Goal: Obtain resource: Download file/media

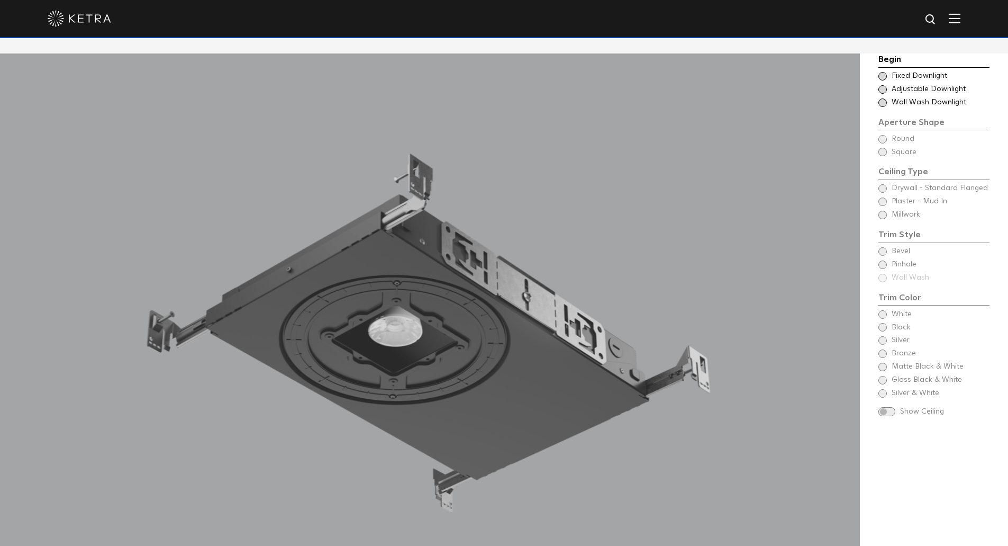
scroll to position [1006, 0]
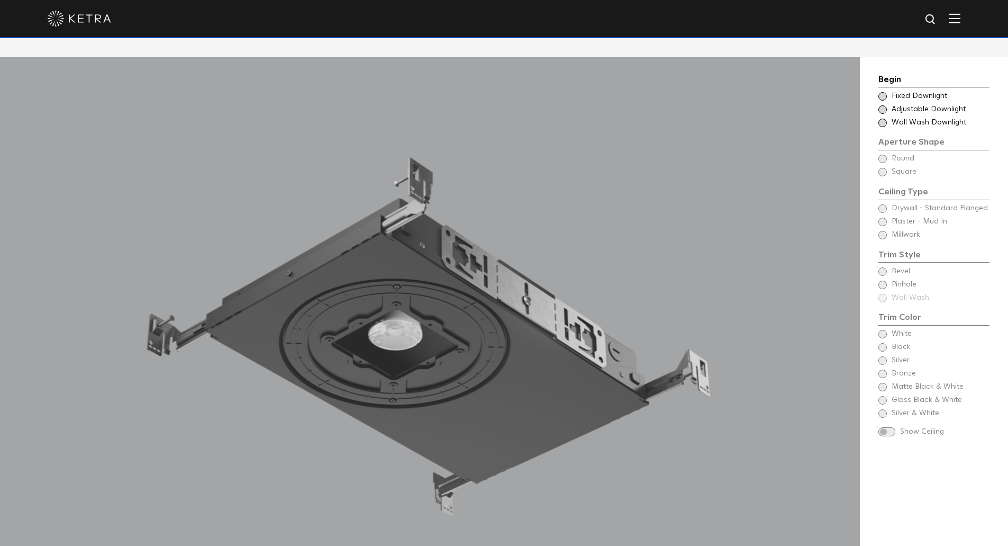
click at [938, 104] on span "Adjustable Downlight" at bounding box center [940, 109] width 97 height 11
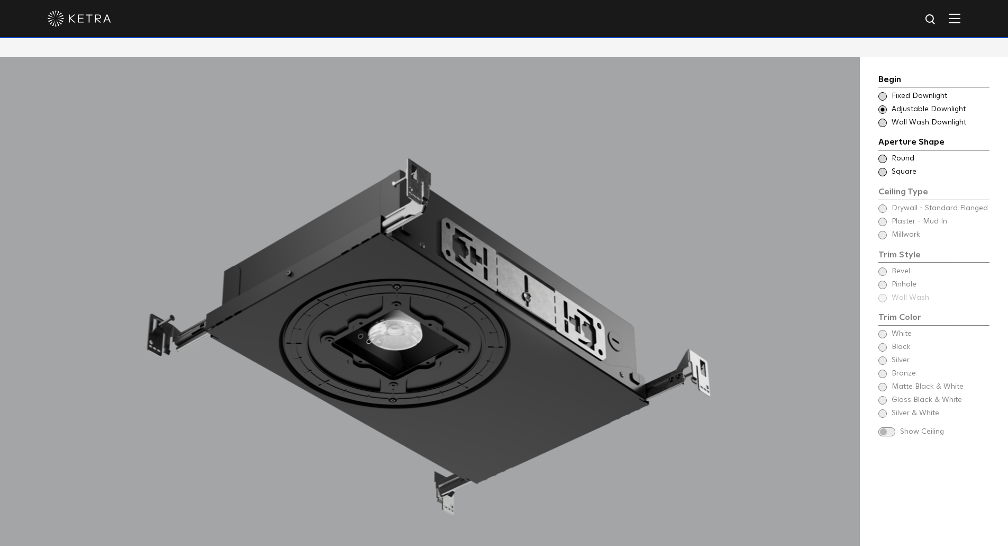
click at [926, 117] on span "Wall Wash Downlight" at bounding box center [940, 122] width 97 height 11
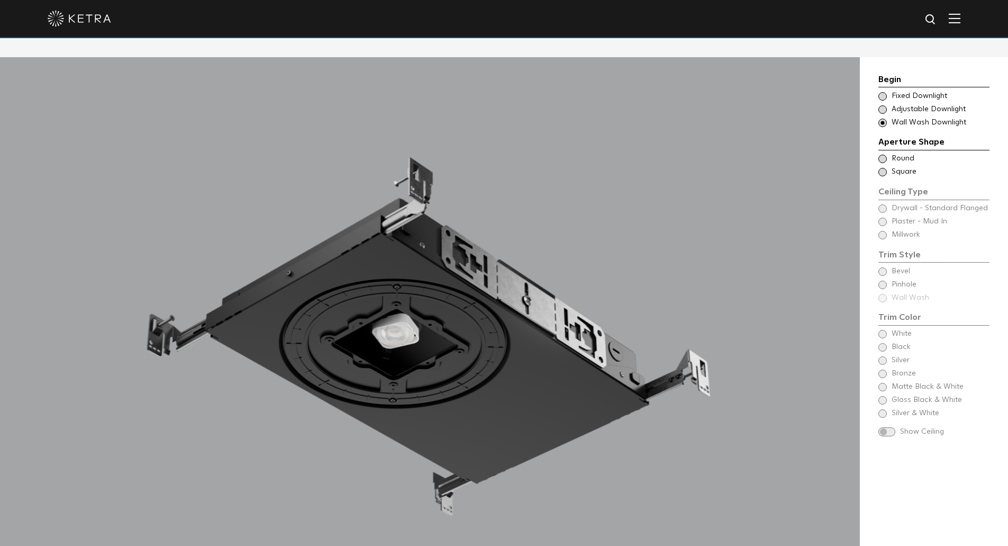
click at [926, 91] on span "Fixed Downlight" at bounding box center [940, 96] width 97 height 11
click at [910, 153] on span "Round" at bounding box center [940, 158] width 97 height 11
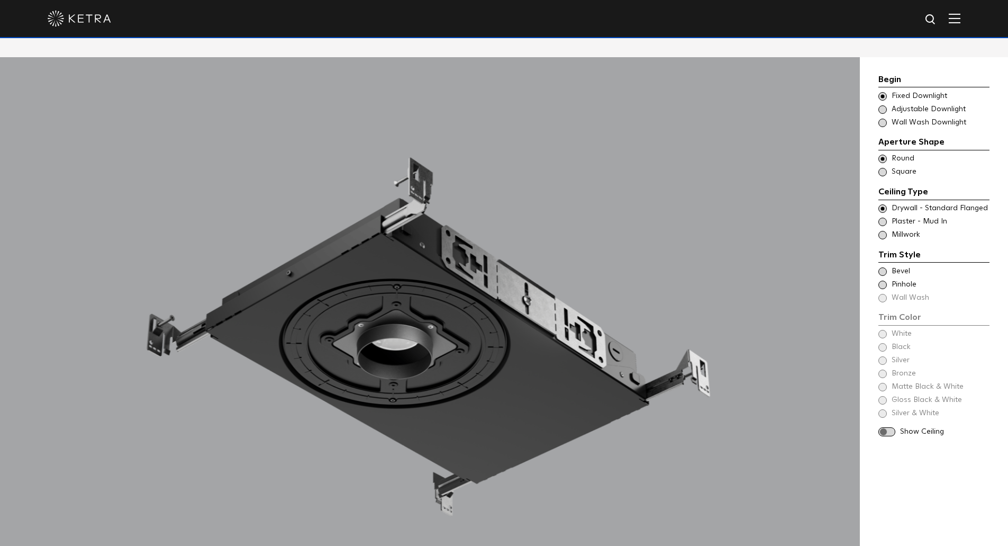
click at [908, 167] on span "Square" at bounding box center [940, 172] width 97 height 11
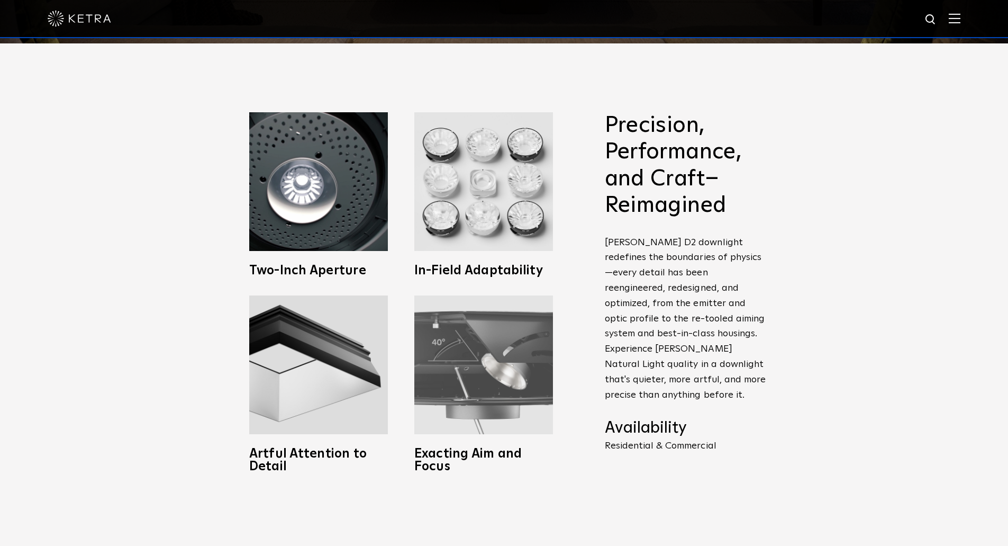
scroll to position [476, 0]
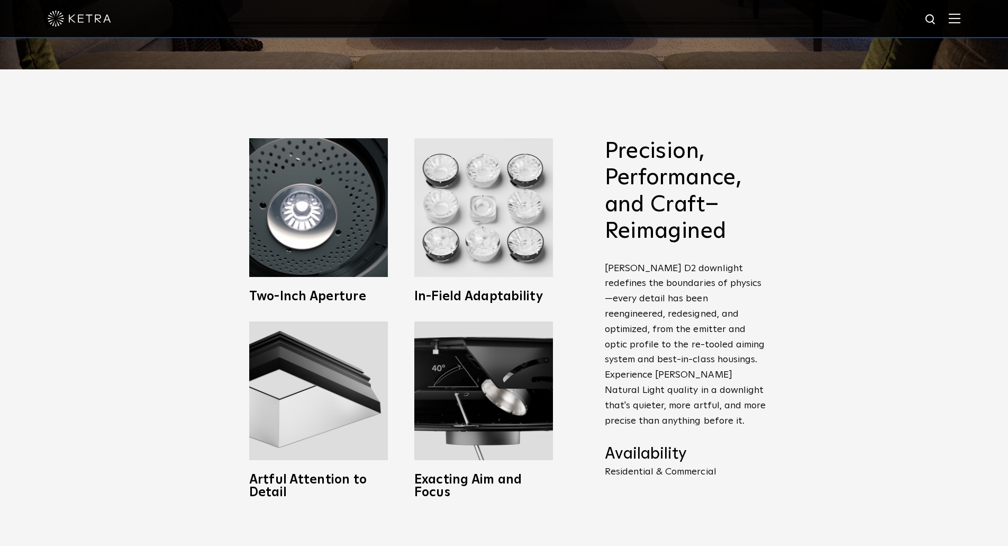
click at [817, 355] on div "Precision, Performance, and Craft–Reimagined [PERSON_NAME] D2 downlight redefin…" at bounding box center [504, 327] width 1008 height 517
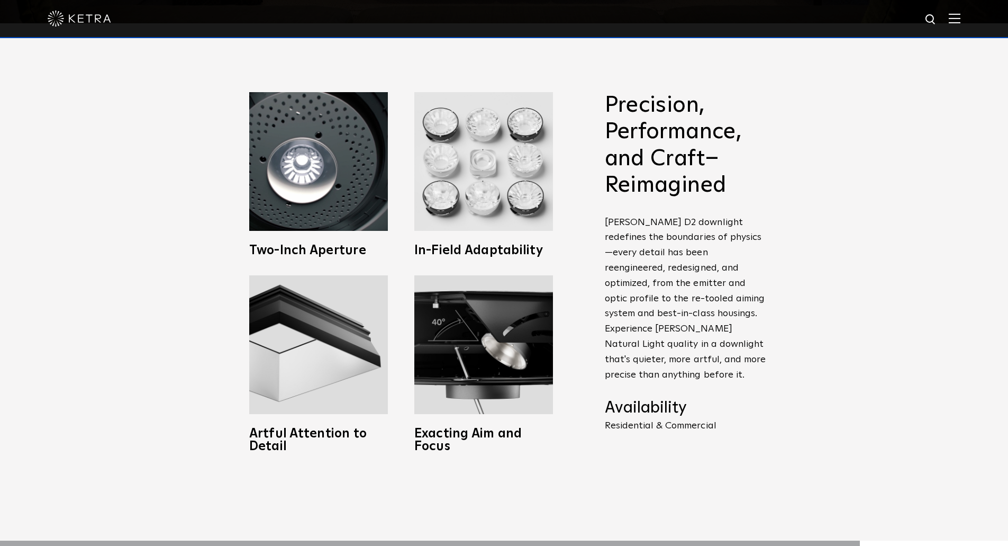
scroll to position [529, 0]
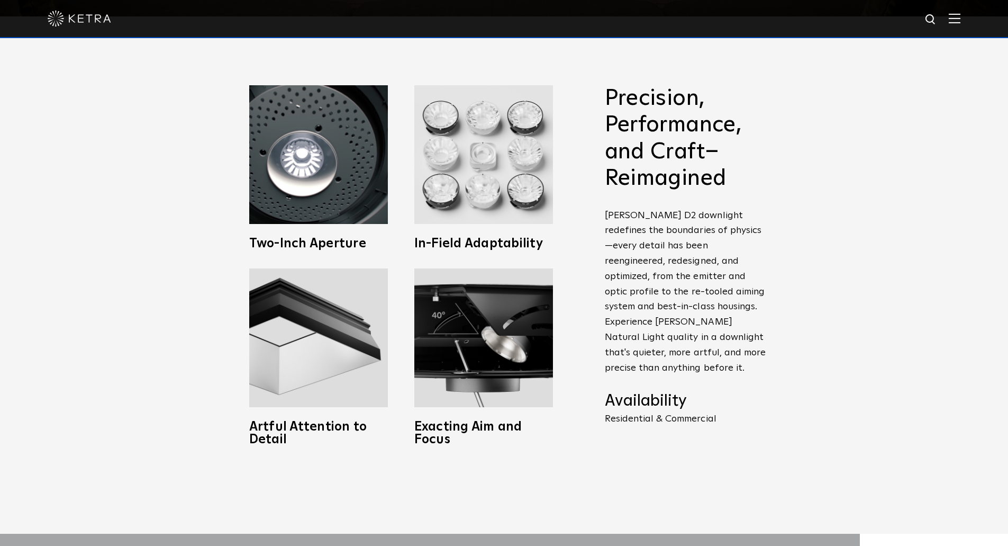
click at [893, 210] on div "Precision, Performance, and Craft–Reimagined [PERSON_NAME] D2 downlight redefin…" at bounding box center [504, 274] width 1008 height 517
click at [952, 191] on div "Precision, Performance, and Craft–Reimagined [PERSON_NAME] D2 downlight redefin…" at bounding box center [504, 274] width 1008 height 517
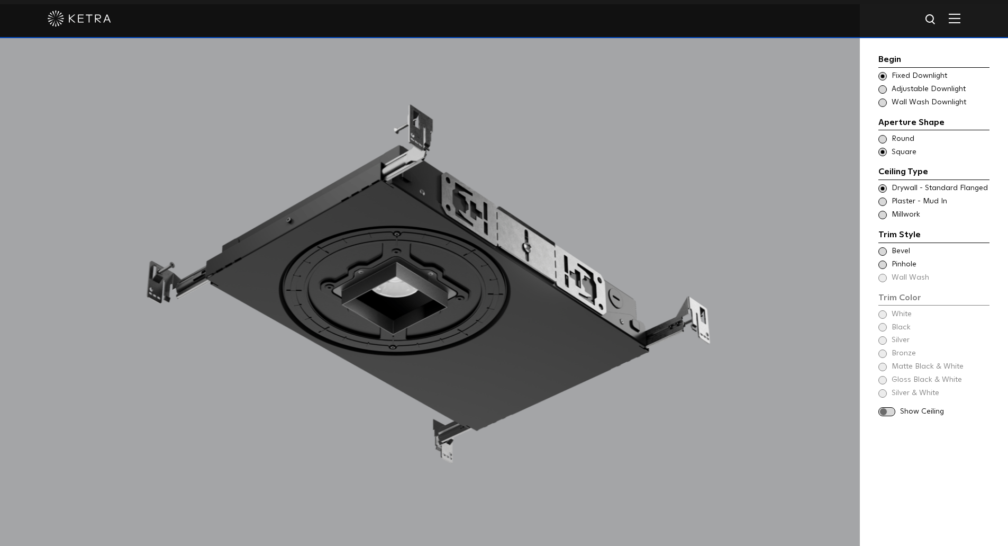
scroll to position [1006, 0]
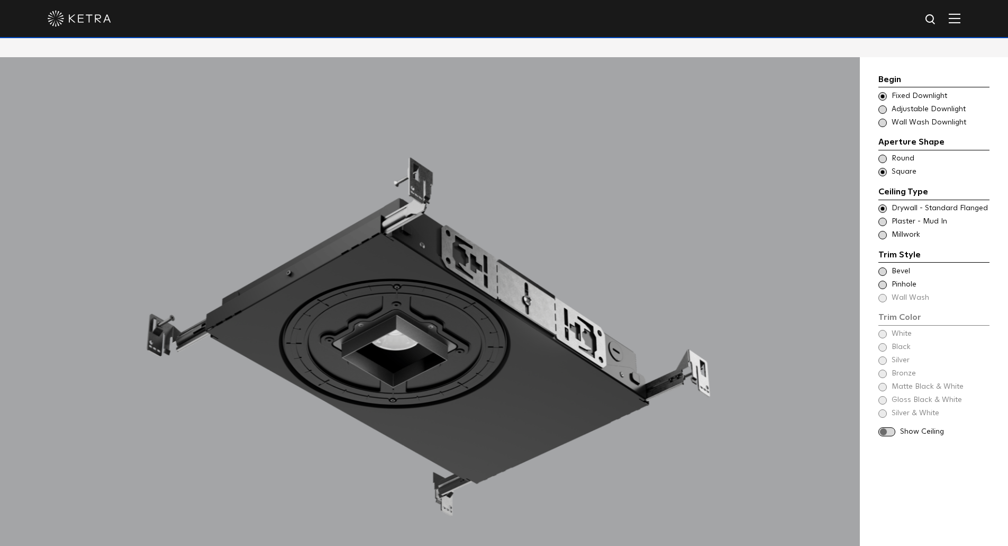
click at [898, 279] on span "Pinhole" at bounding box center [940, 284] width 97 height 11
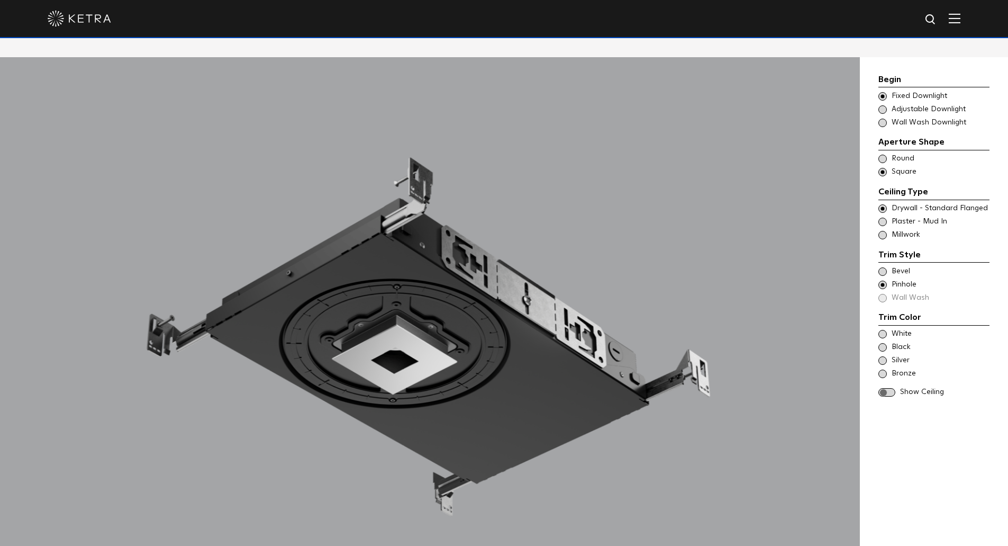
click at [898, 266] on span "Bevel" at bounding box center [940, 271] width 97 height 11
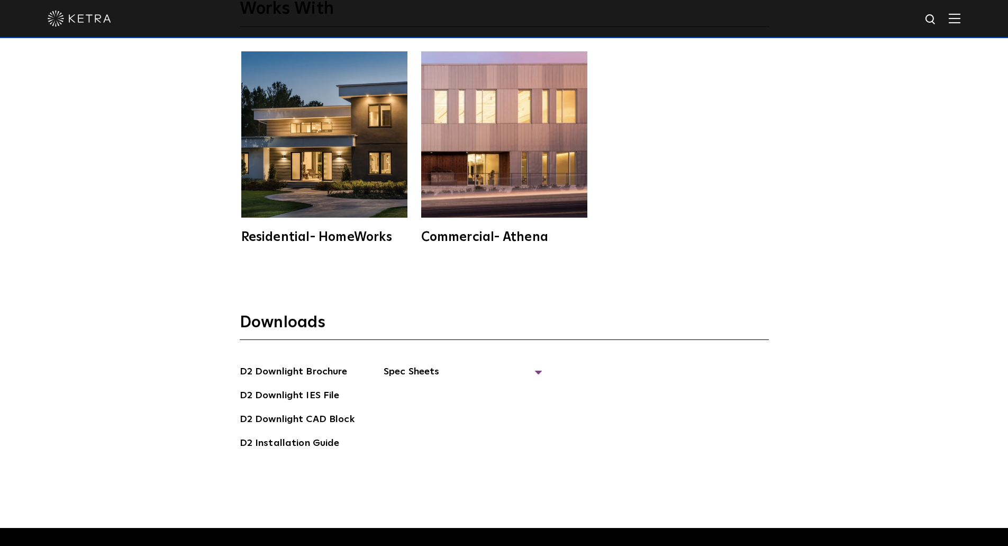
scroll to position [2989, 0]
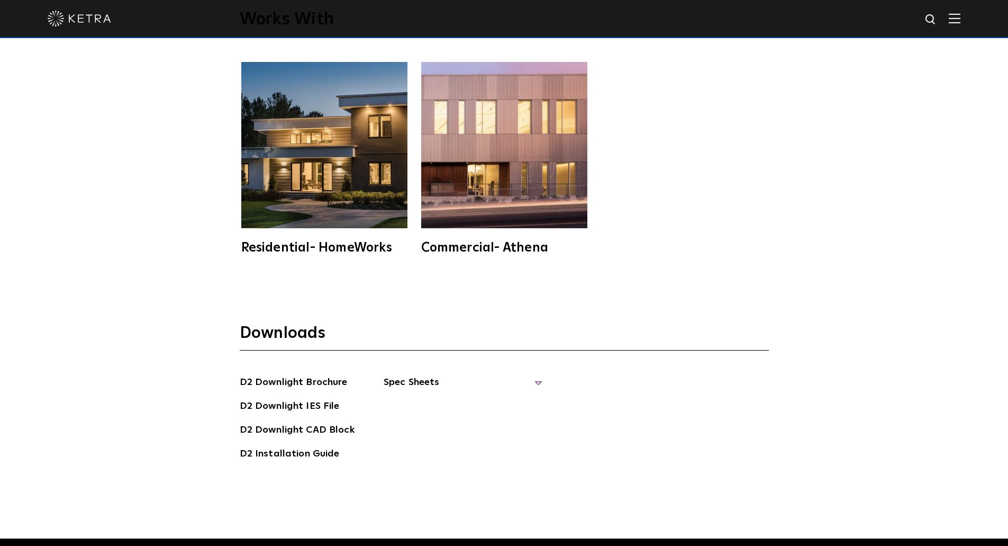
click at [534, 375] on span "Spec Sheets" at bounding box center [463, 386] width 159 height 23
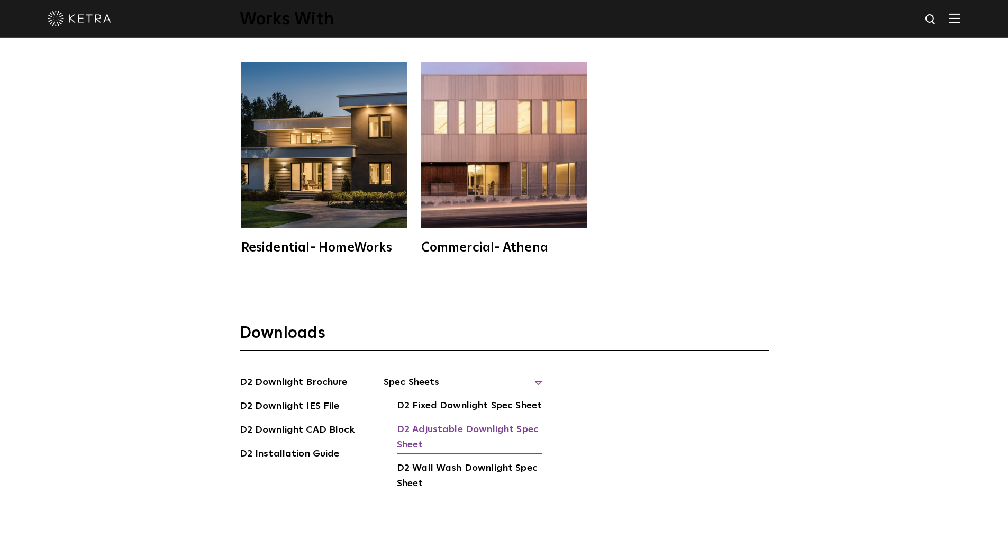
click at [473, 422] on link "D2 Adjustable Downlight Spec Sheet" at bounding box center [470, 438] width 146 height 32
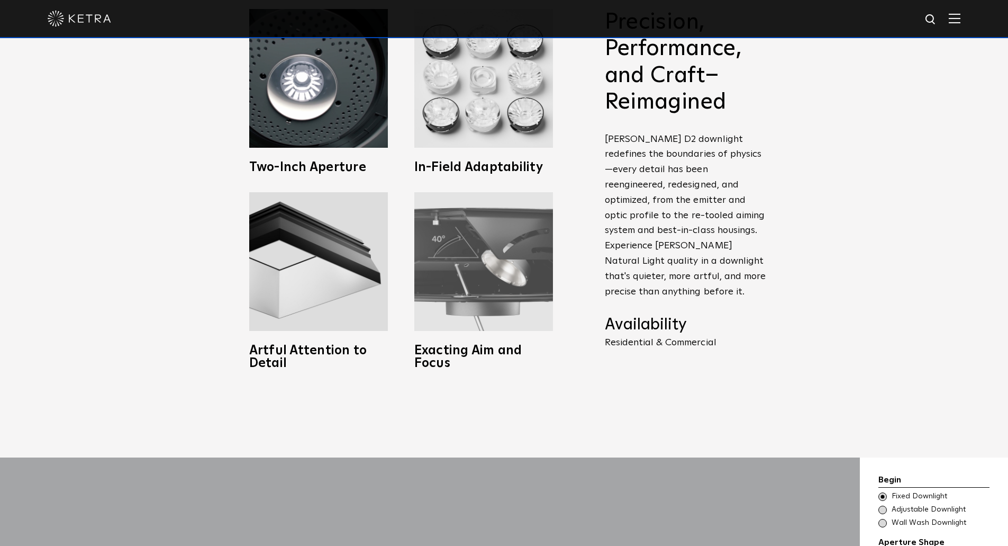
scroll to position [608, 0]
